Goal: Find specific page/section: Find specific page/section

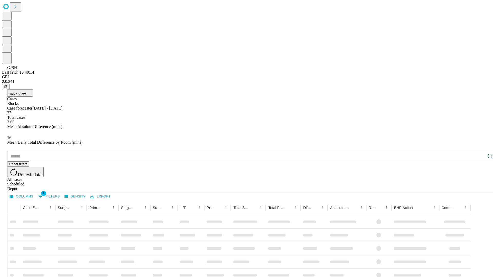
click at [26, 92] on span "Table View" at bounding box center [17, 94] width 16 height 4
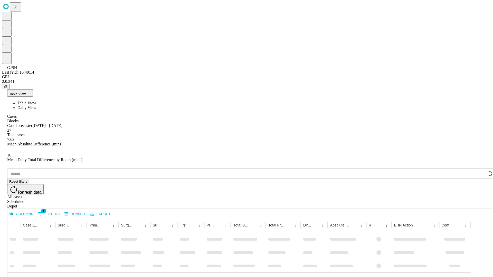
click at [36, 106] on span "Daily View" at bounding box center [26, 108] width 19 height 4
